Goal: Navigation & Orientation: Find specific page/section

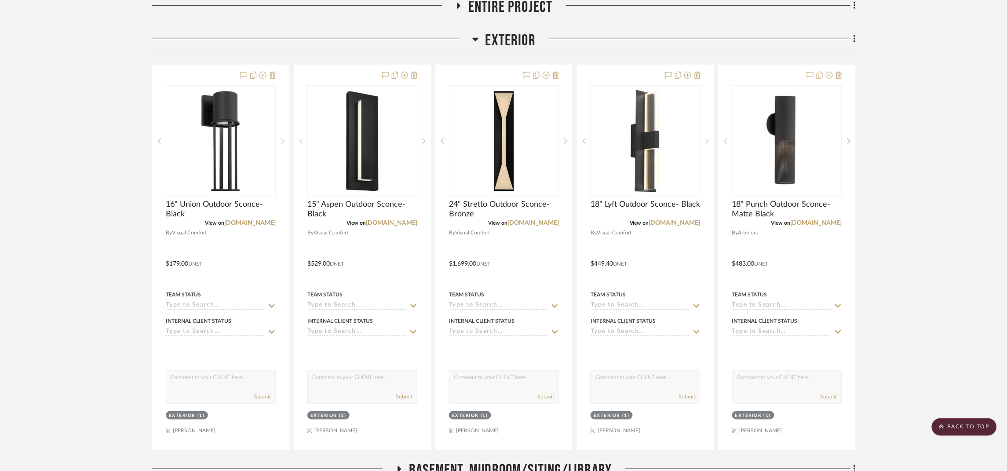
scroll to position [197, 0]
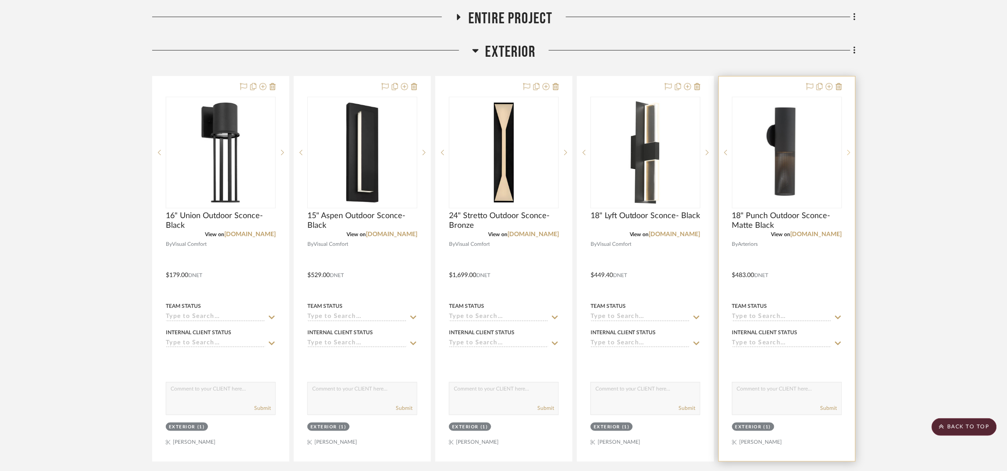
click at [515, 151] on sr-next-btn at bounding box center [848, 152] width 13 height 6
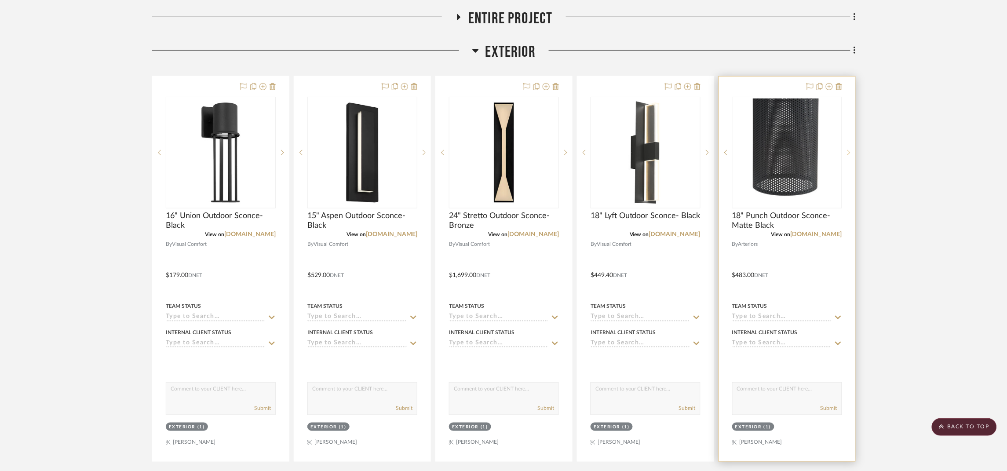
click at [515, 151] on sr-next-btn at bounding box center [848, 152] width 13 height 6
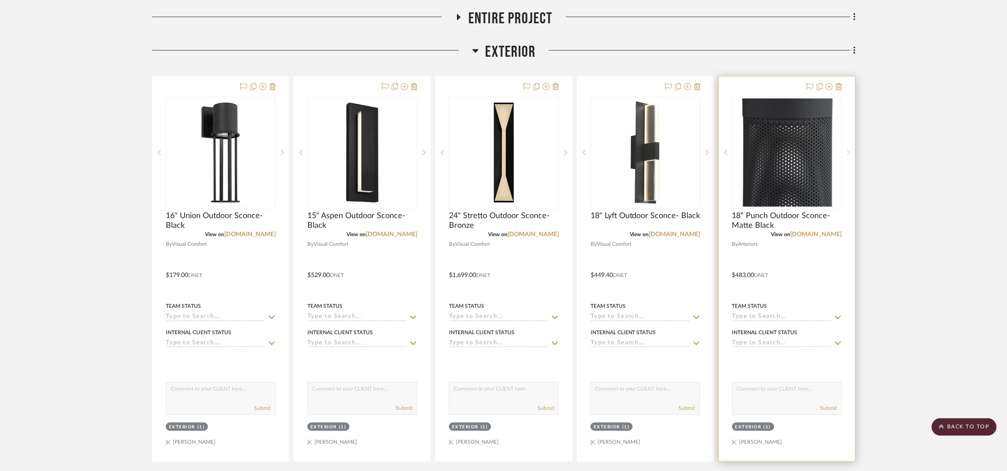
click at [515, 151] on sr-next-btn at bounding box center [848, 152] width 13 height 6
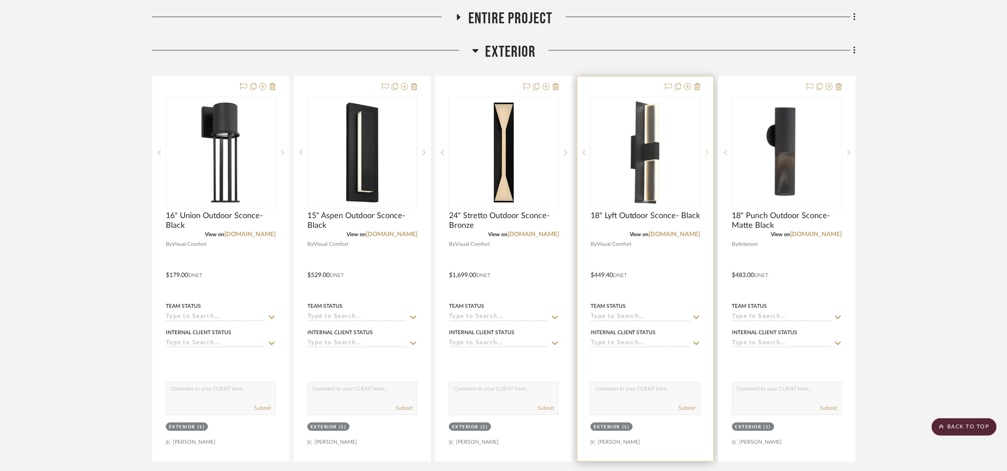
click at [515, 151] on icon at bounding box center [707, 152] width 3 height 6
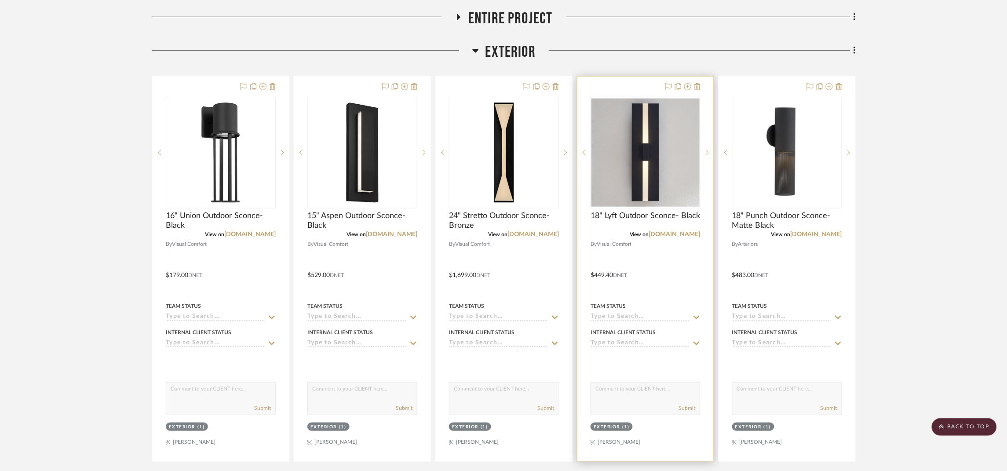
click at [515, 151] on icon at bounding box center [707, 152] width 3 height 6
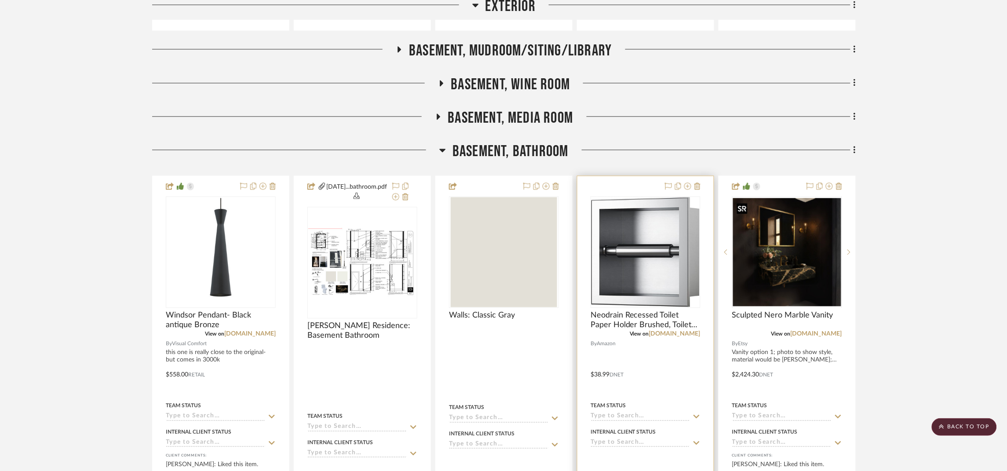
scroll to position [593, 0]
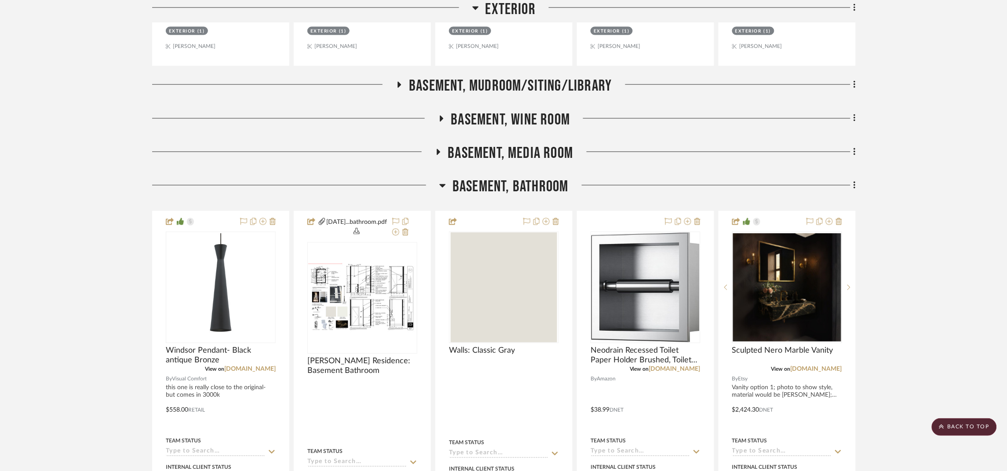
click at [515, 187] on span "Basement, Bathroom" at bounding box center [510, 187] width 116 height 19
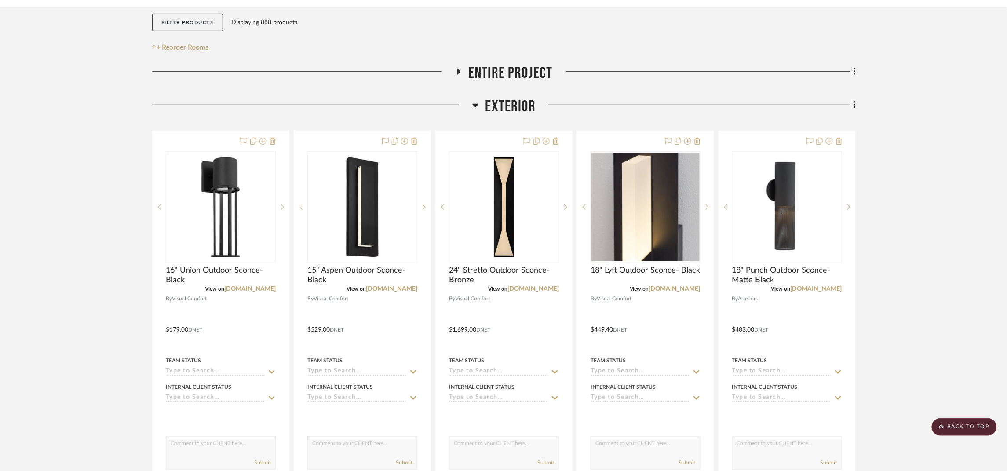
scroll to position [132, 0]
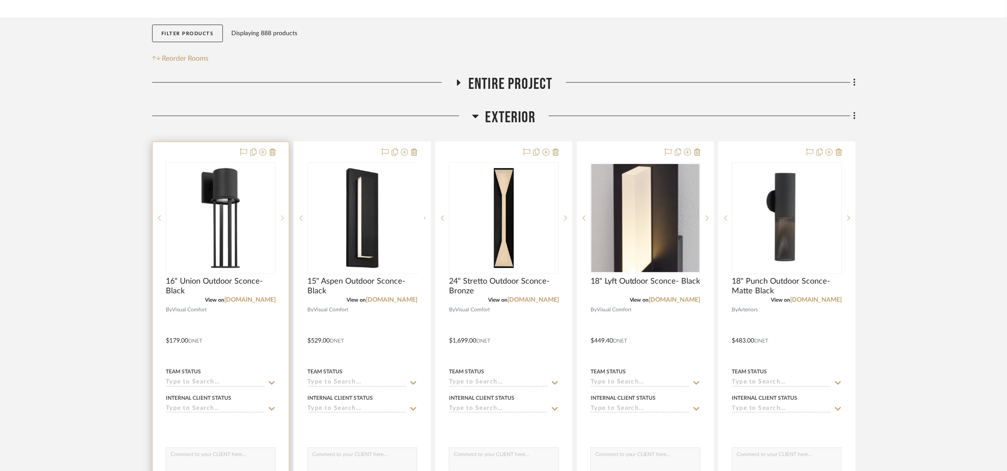
click at [284, 217] on sr-next-btn at bounding box center [282, 218] width 13 height 6
click at [262, 150] on icon at bounding box center [262, 152] width 7 height 7
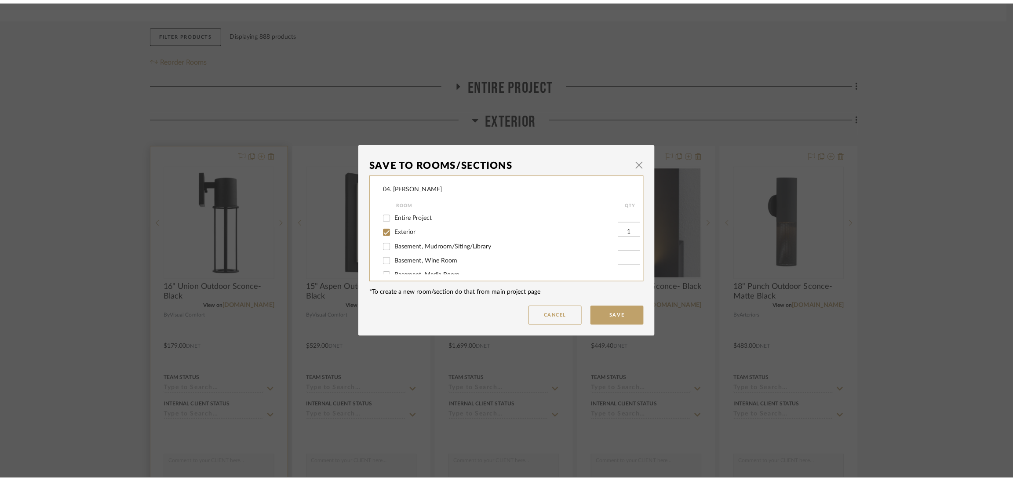
scroll to position [0, 0]
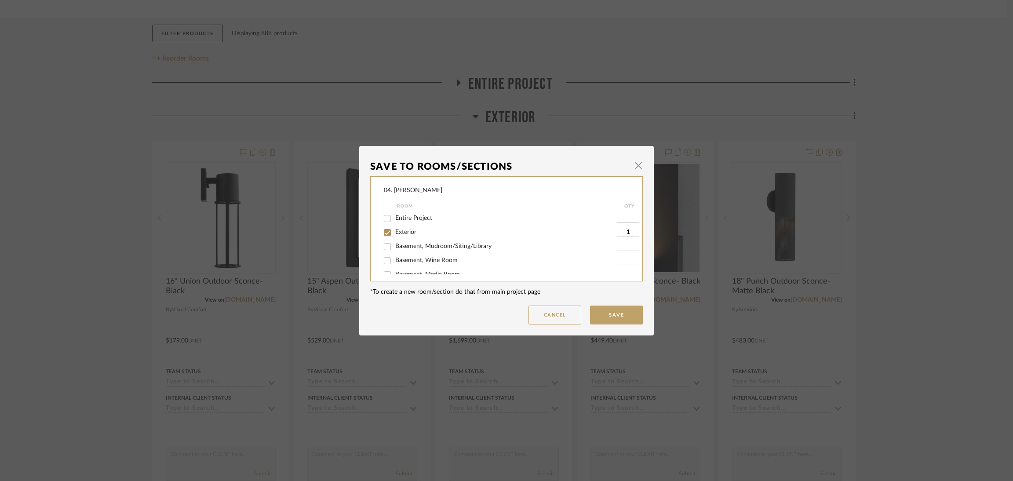
click at [395, 230] on span "Exterior" at bounding box center [405, 232] width 21 height 6
click at [394, 230] on input "Exterior" at bounding box center [387, 233] width 14 height 14
checkbox input "false"
click at [415, 262] on span "Will NOT Use" at bounding box center [413, 265] width 37 height 6
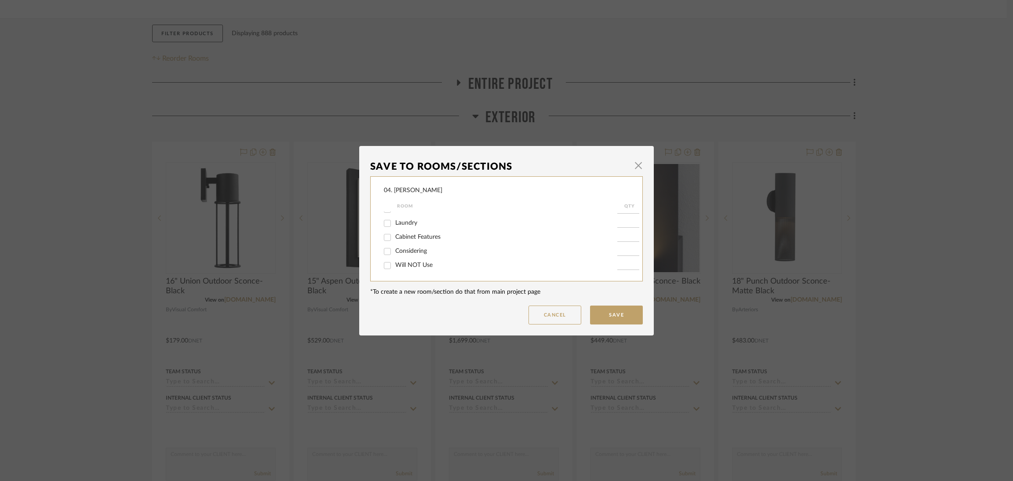
click at [394, 262] on input "Will NOT Use" at bounding box center [387, 266] width 14 height 14
checkbox input "true"
type input "1"
click at [515, 316] on button "Save" at bounding box center [616, 315] width 53 height 19
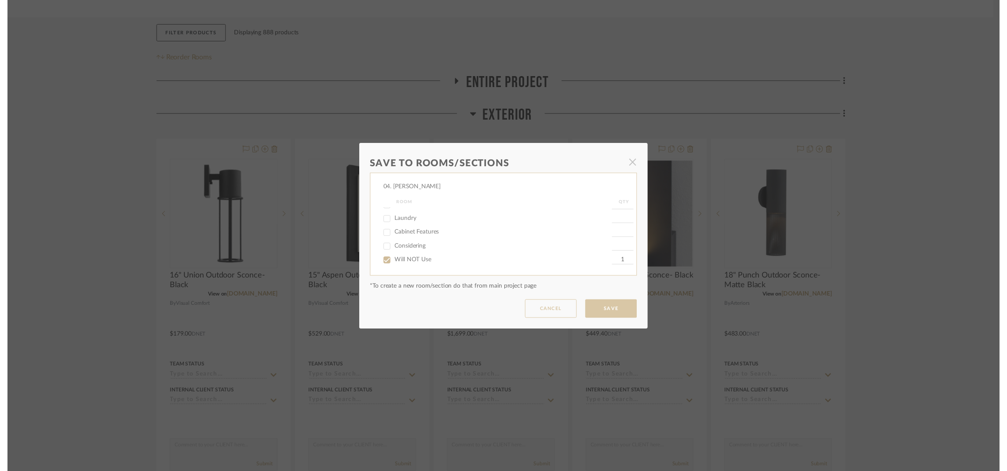
scroll to position [132, 0]
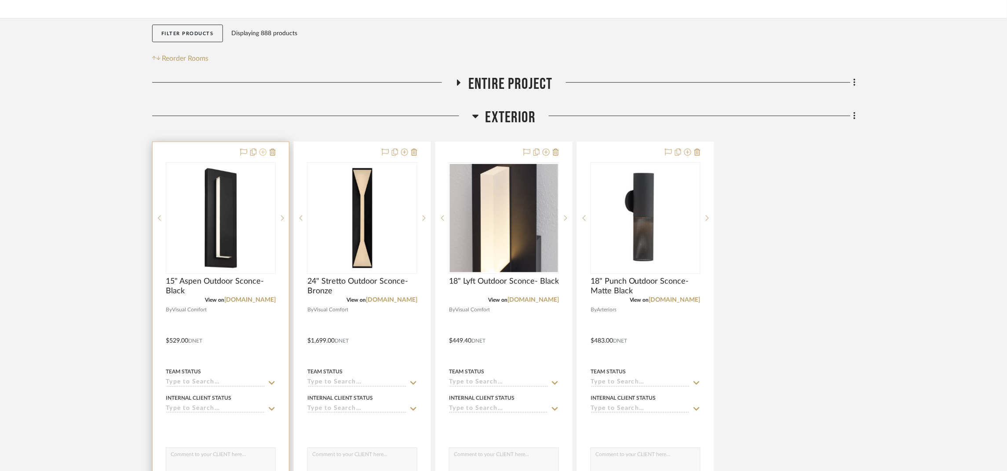
click at [263, 152] on icon at bounding box center [262, 152] width 7 height 7
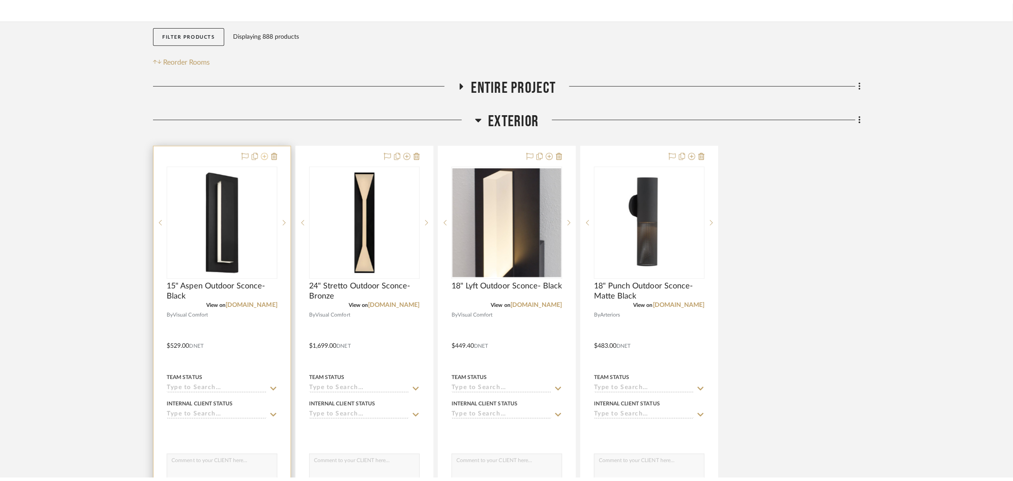
scroll to position [0, 0]
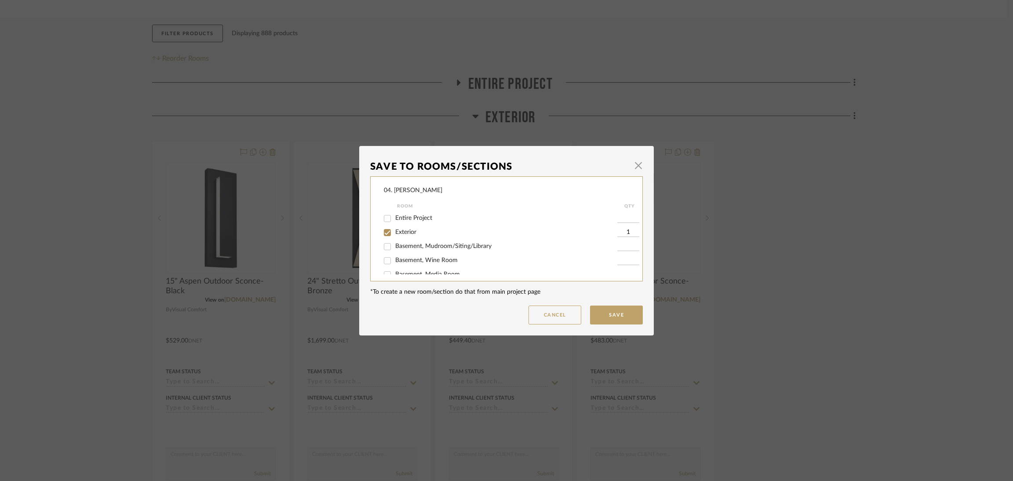
click at [408, 233] on span "Exterior" at bounding box center [405, 232] width 21 height 6
click at [394, 233] on input "Exterior" at bounding box center [387, 233] width 14 height 14
checkbox input "false"
click at [405, 257] on div "Considering" at bounding box center [500, 251] width 233 height 14
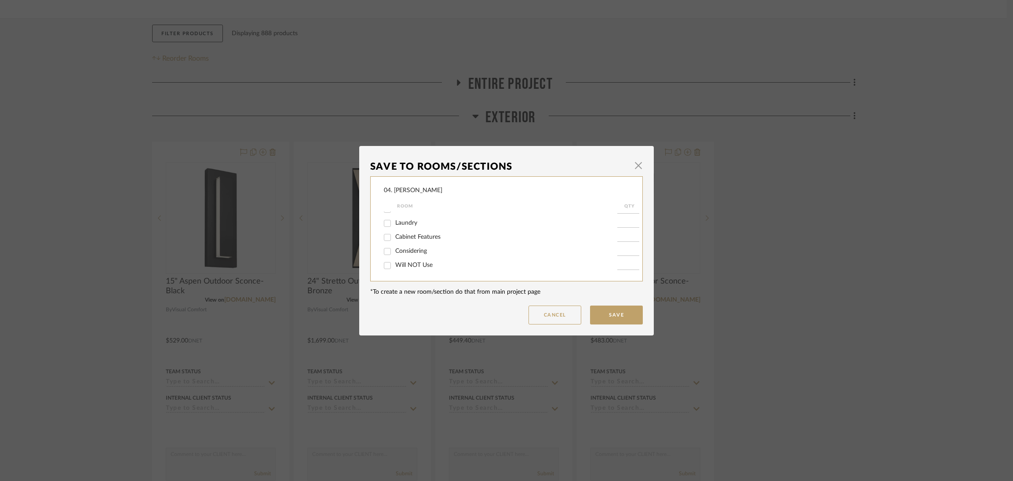
click at [409, 252] on span "Considering" at bounding box center [411, 251] width 32 height 6
click at [394, 252] on input "Considering" at bounding box center [387, 251] width 14 height 14
checkbox input "true"
type input "1"
click at [515, 306] on button "Save" at bounding box center [616, 315] width 53 height 19
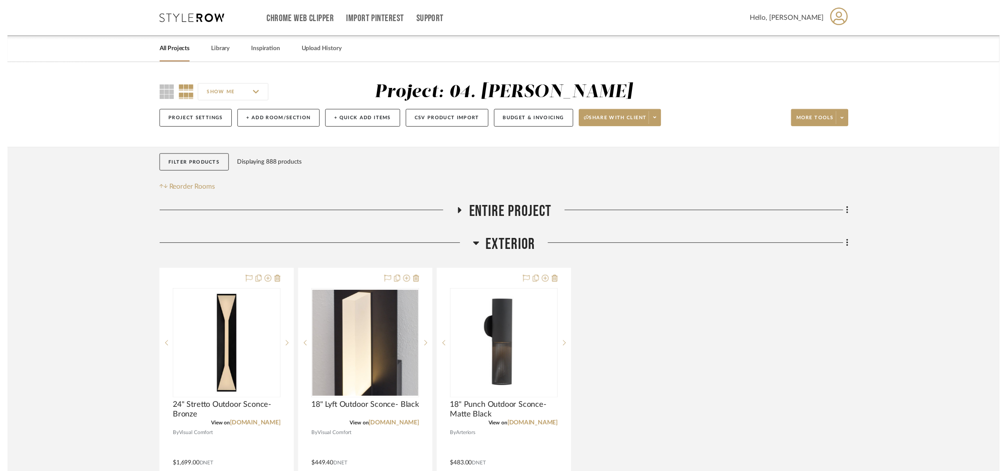
scroll to position [132, 0]
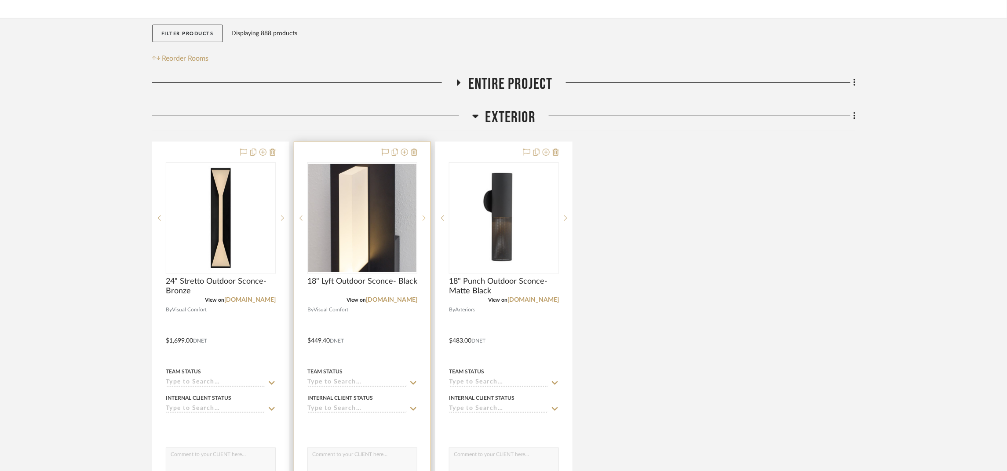
click at [424, 219] on icon at bounding box center [424, 218] width 3 height 6
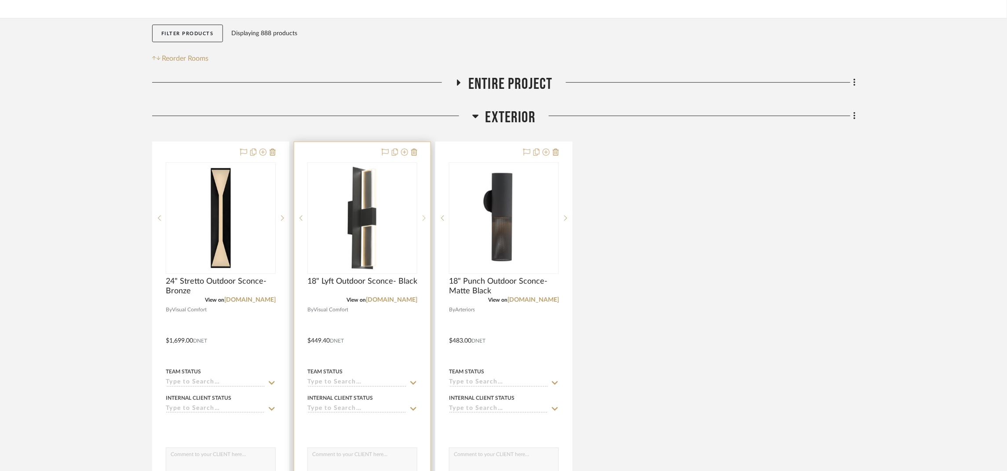
click at [420, 217] on sr-next-btn at bounding box center [423, 218] width 13 height 6
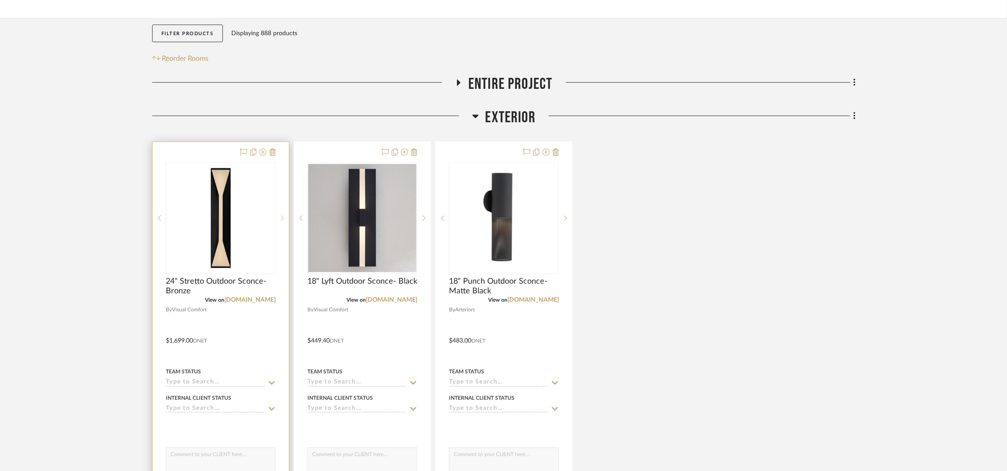
click at [280, 219] on sr-next-btn at bounding box center [282, 218] width 13 height 6
click at [283, 219] on icon at bounding box center [282, 218] width 3 height 6
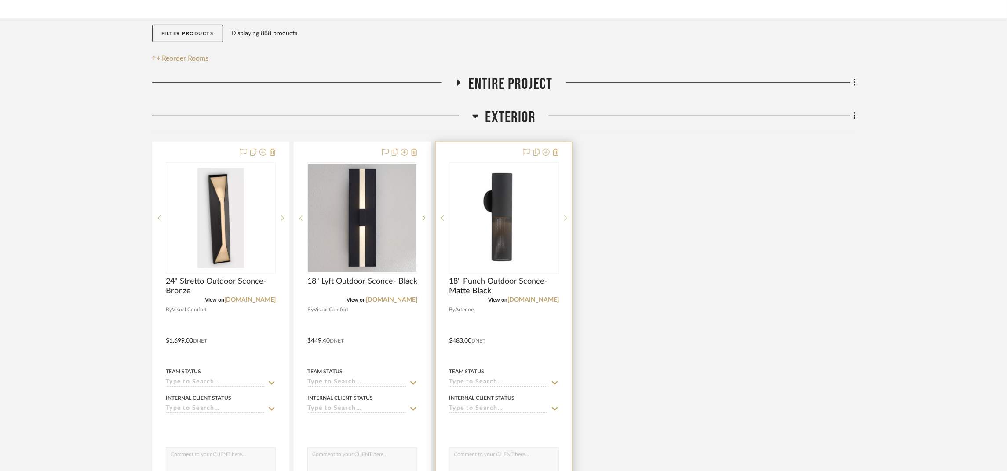
click at [515, 218] on icon at bounding box center [565, 218] width 3 height 6
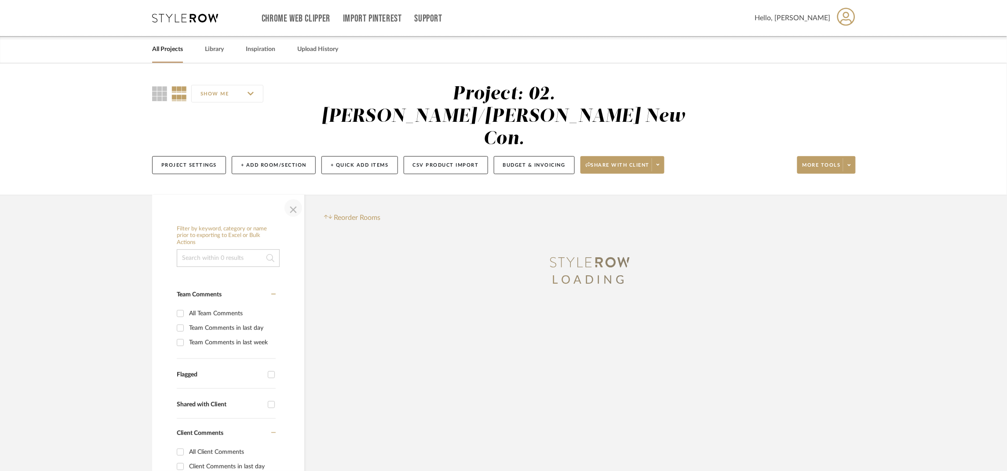
click at [292, 197] on span "button" at bounding box center [293, 207] width 21 height 21
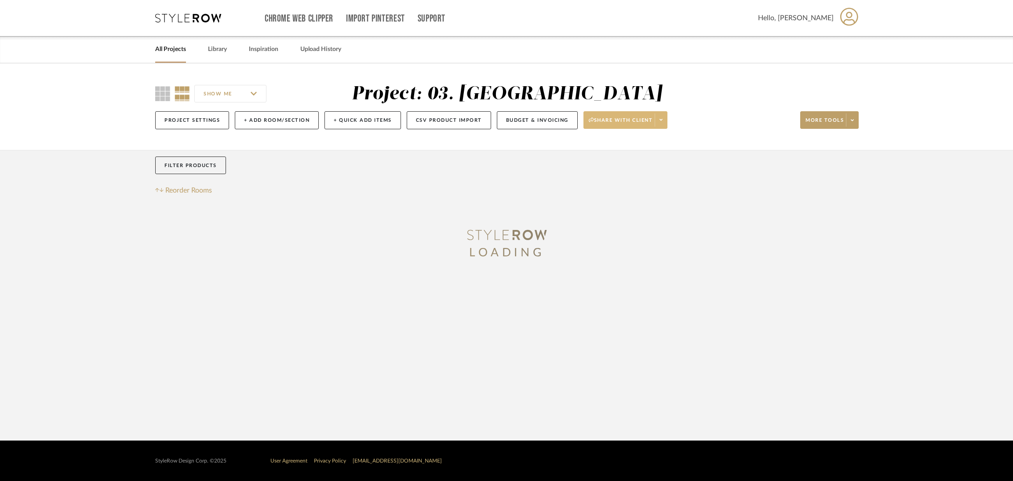
click at [647, 112] on button "Share with client" at bounding box center [625, 120] width 84 height 18
click at [651, 142] on span "Preview Client Dashboard" at bounding box center [629, 145] width 75 height 7
